Goal: Information Seeking & Learning: Learn about a topic

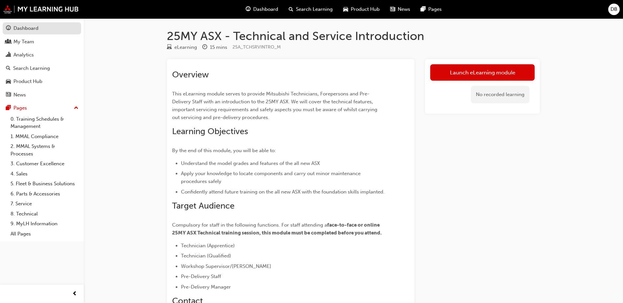
click at [30, 27] on div "Dashboard" at bounding box center [25, 29] width 25 height 8
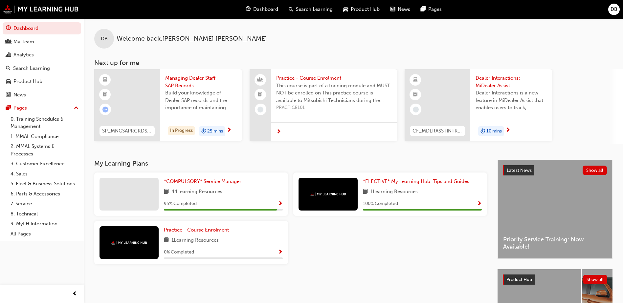
click at [253, 244] on div "1 Learning Resources" at bounding box center [223, 241] width 119 height 8
click at [207, 232] on span "Practice - Course Enrolment" at bounding box center [196, 230] width 65 height 6
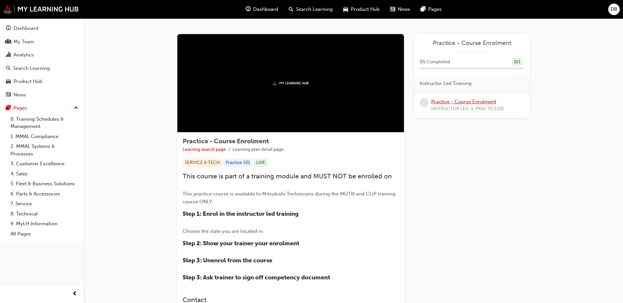
click at [458, 100] on link "Practice - Course Enrolment" at bounding box center [463, 102] width 65 height 6
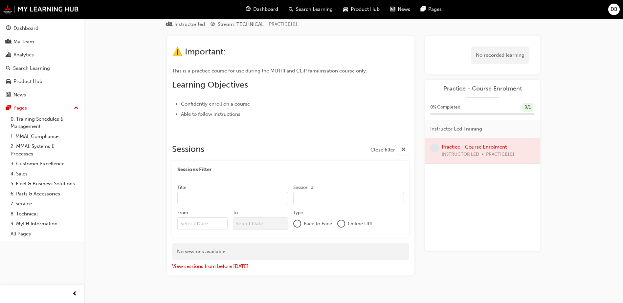
scroll to position [33, 0]
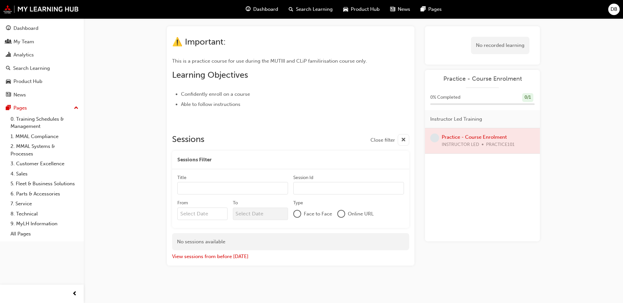
click at [298, 213] on div at bounding box center [297, 214] width 7 height 7
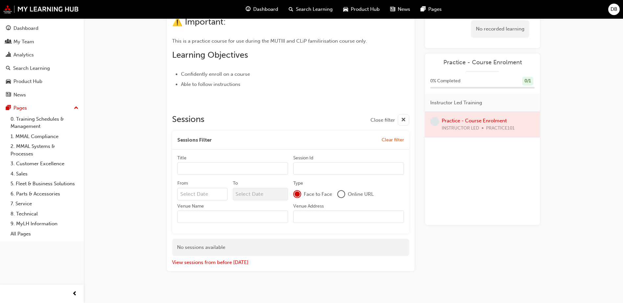
scroll to position [58, 0]
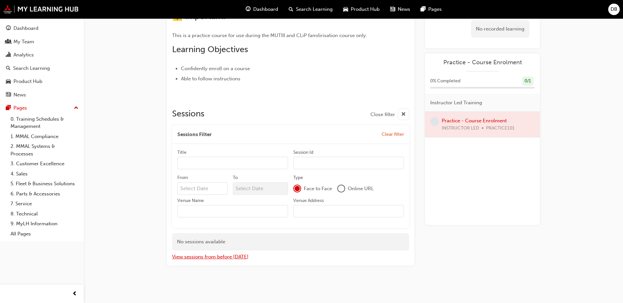
click at [192, 257] on button "View sessions from before [DATE]" at bounding box center [210, 257] width 76 height 8
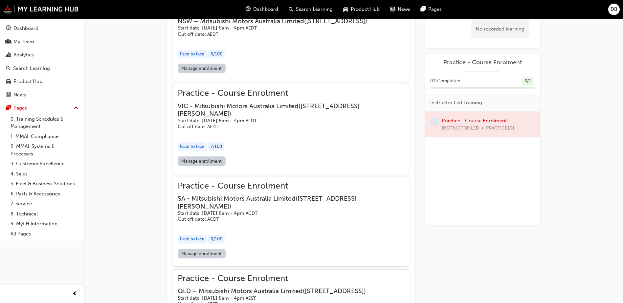
scroll to position [288, 0]
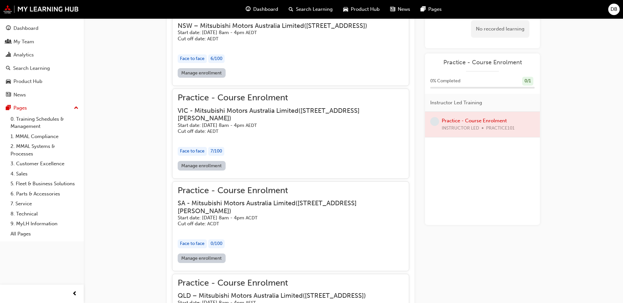
click at [216, 171] on link "Manage enrollment" at bounding box center [202, 166] width 48 height 10
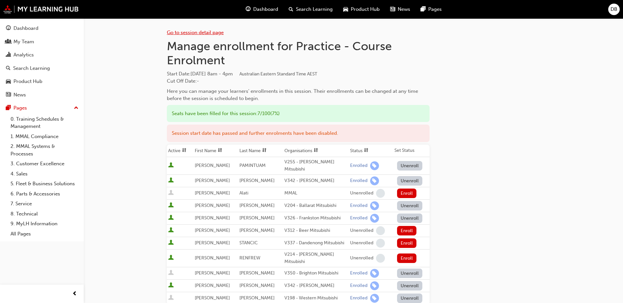
click at [190, 33] on link "Go to session detail page" at bounding box center [195, 33] width 57 height 6
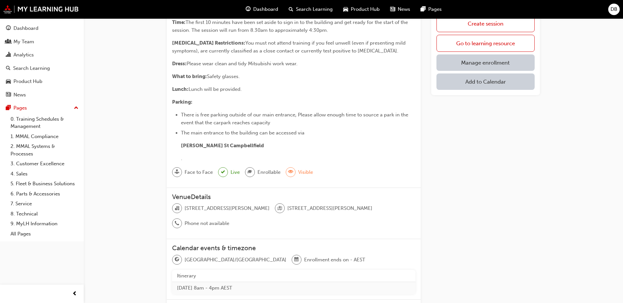
scroll to position [14, 0]
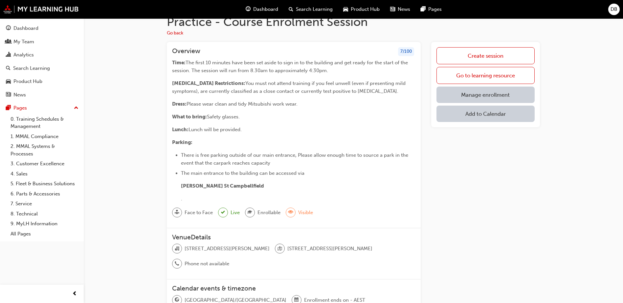
click at [495, 98] on link "Manage enrollment" at bounding box center [485, 95] width 98 height 16
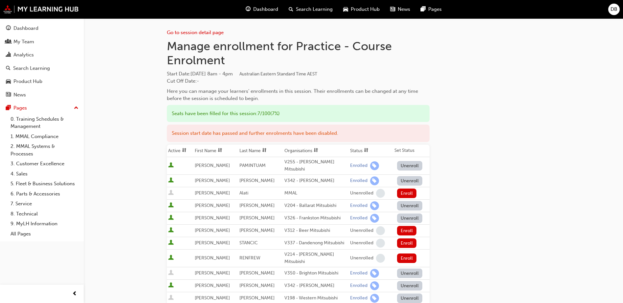
click at [264, 10] on span "Dashboard" at bounding box center [265, 10] width 25 height 8
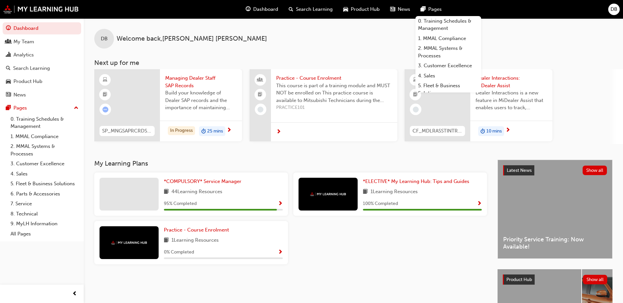
click at [191, 84] on span "Managing Dealer Staff SAP Records" at bounding box center [201, 81] width 72 height 15
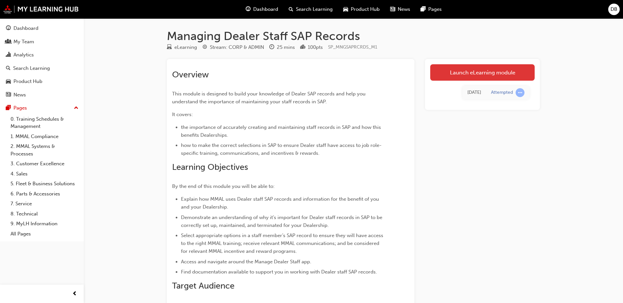
click at [484, 68] on link "Launch eLearning module" at bounding box center [482, 72] width 104 height 16
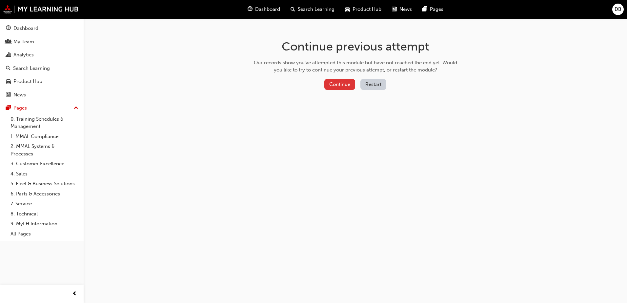
click at [336, 87] on button "Continue" at bounding box center [340, 84] width 31 height 11
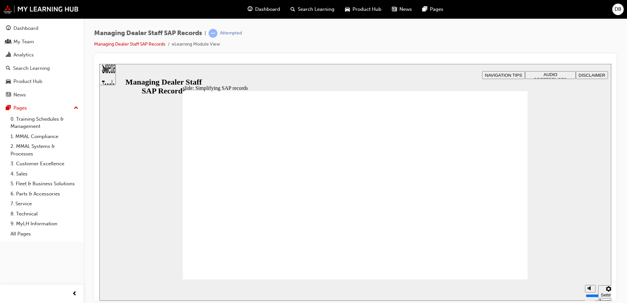
click at [538, 74] on span "AUDIO PREFERENCES" at bounding box center [551, 77] width 33 height 10
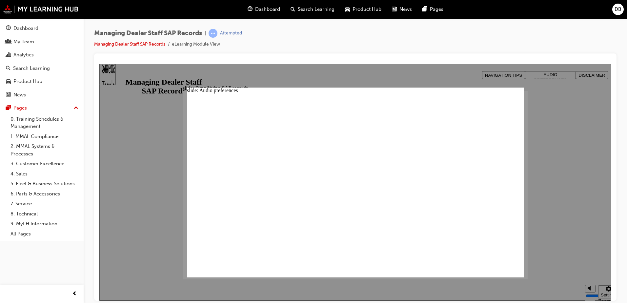
drag, startPoint x: 515, startPoint y: 94, endPoint x: 513, endPoint y: 97, distance: 3.7
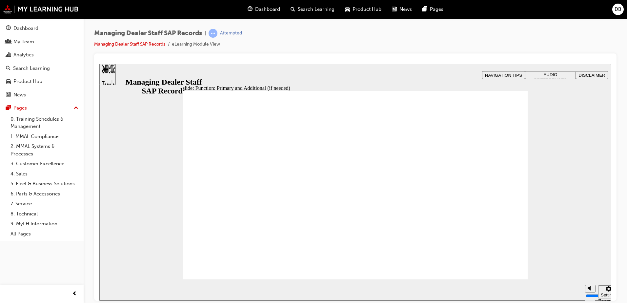
click at [485, 283] on section "pause replay Show captions (Ctrl+Alt+C) Playback speed Playback Speed 2 1.75" at bounding box center [355, 289] width 512 height 21
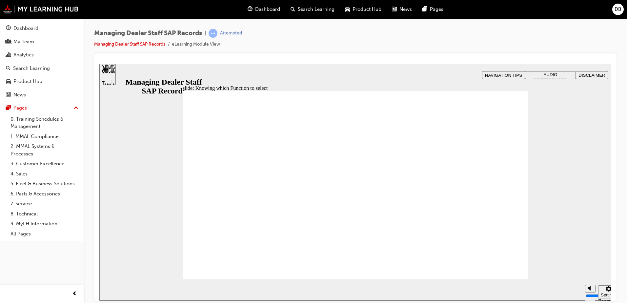
drag, startPoint x: 515, startPoint y: 105, endPoint x: 506, endPoint y: 110, distance: 9.4
